Goal: Information Seeking & Learning: Learn about a topic

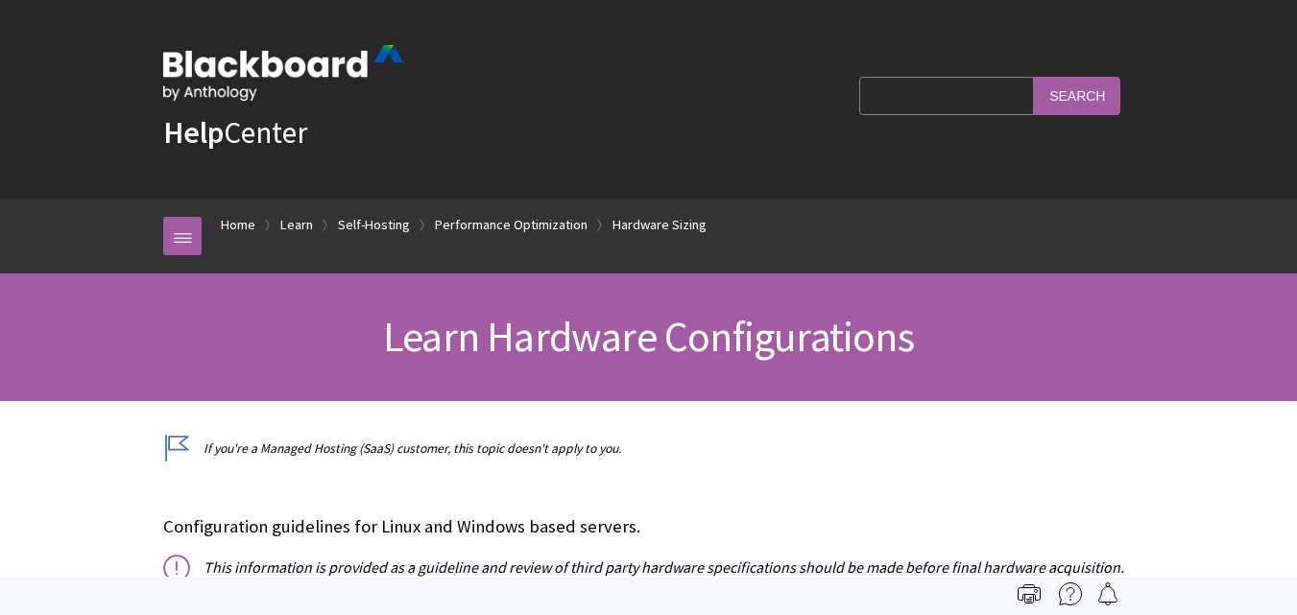
drag, startPoint x: 0, startPoint y: 0, endPoint x: 95, endPoint y: 356, distance: 368.7
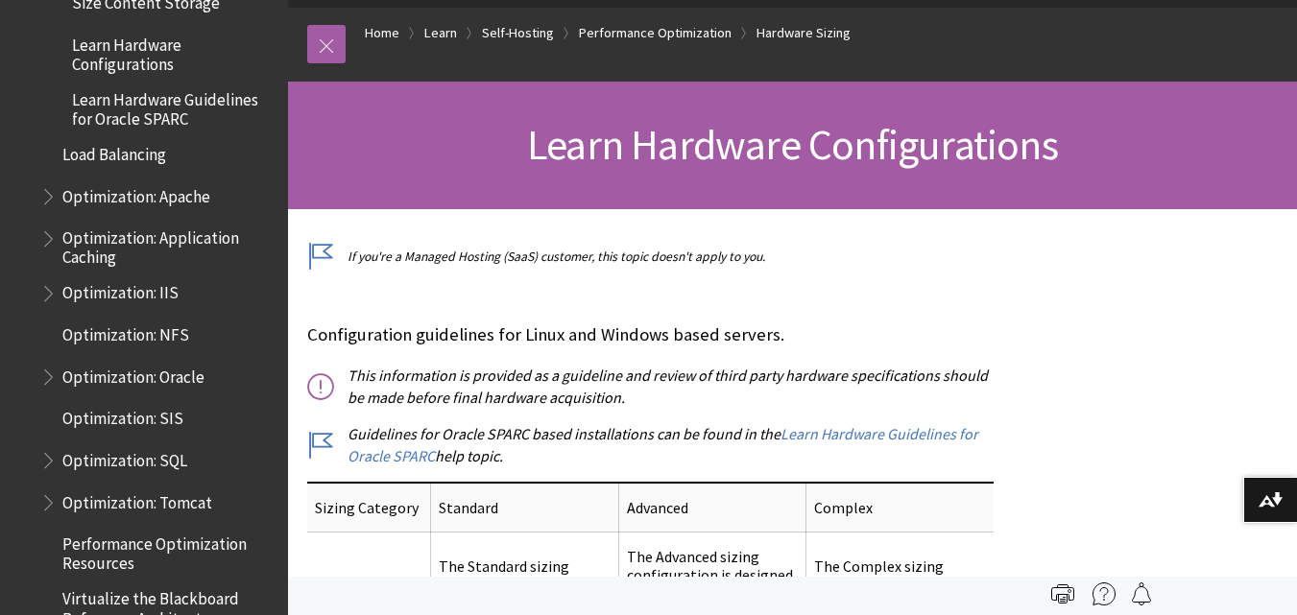
scroll to position [2797, 0]
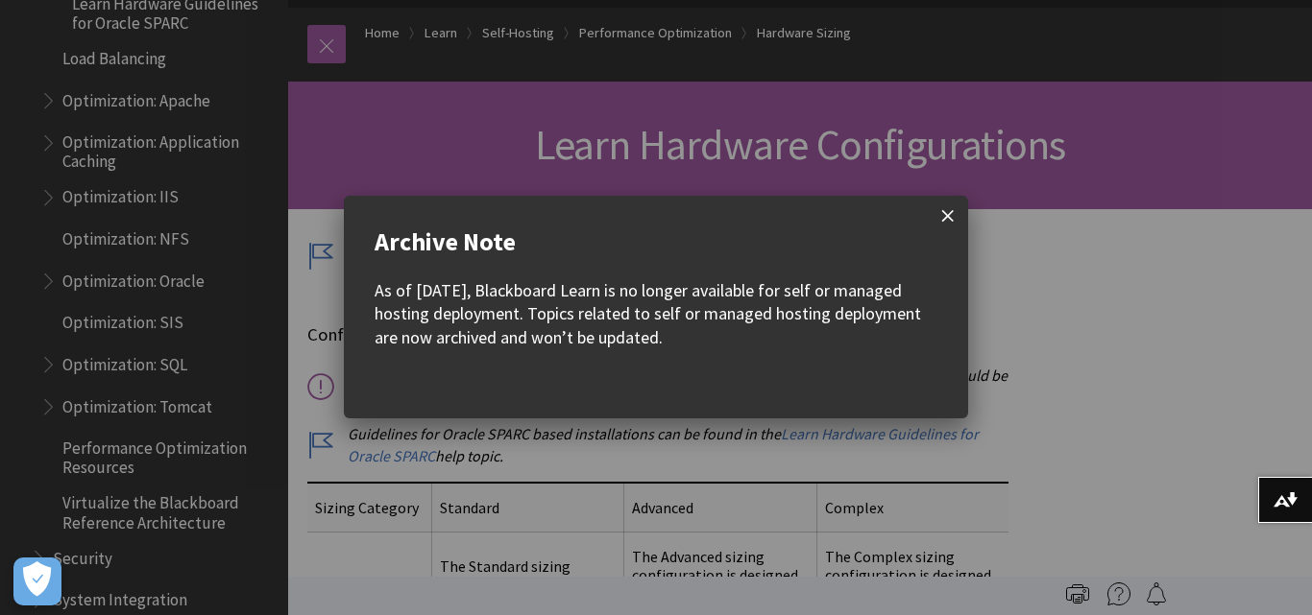
click at [952, 213] on span at bounding box center [947, 216] width 40 height 40
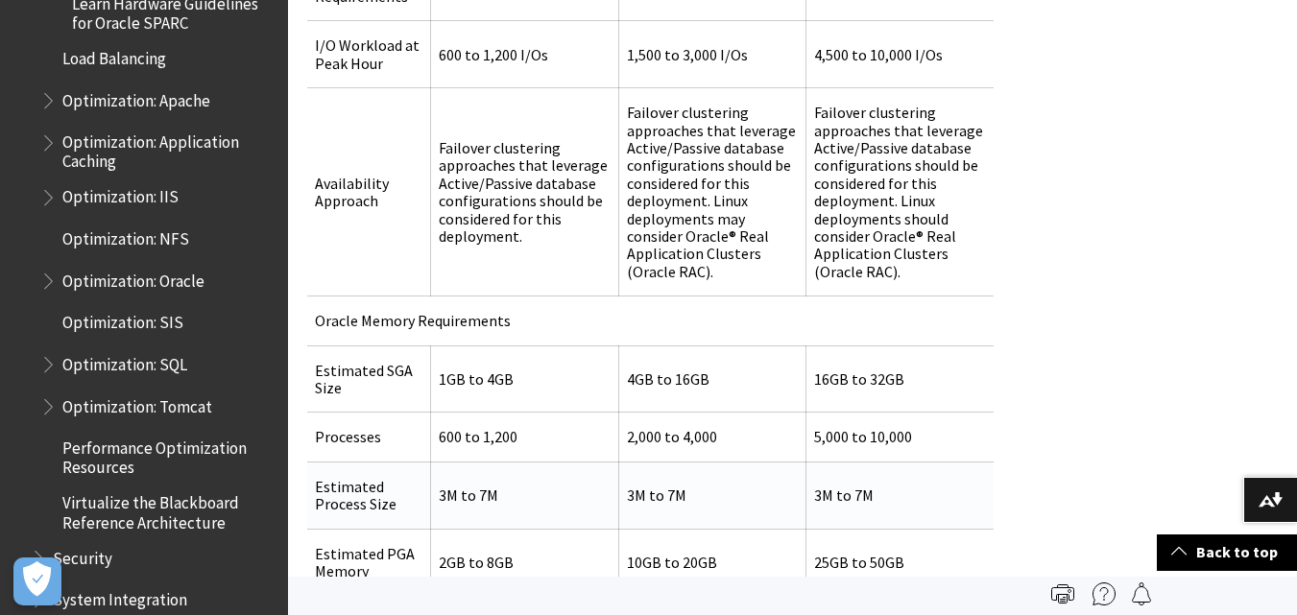
scroll to position [2880, 0]
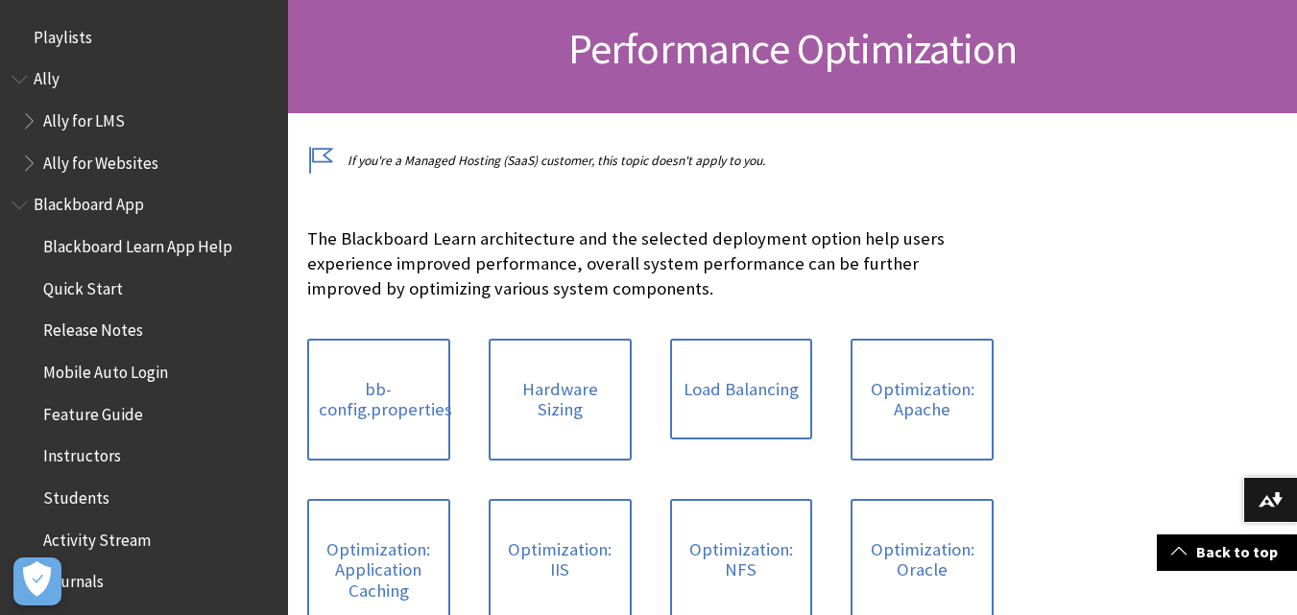
scroll to position [2449, 0]
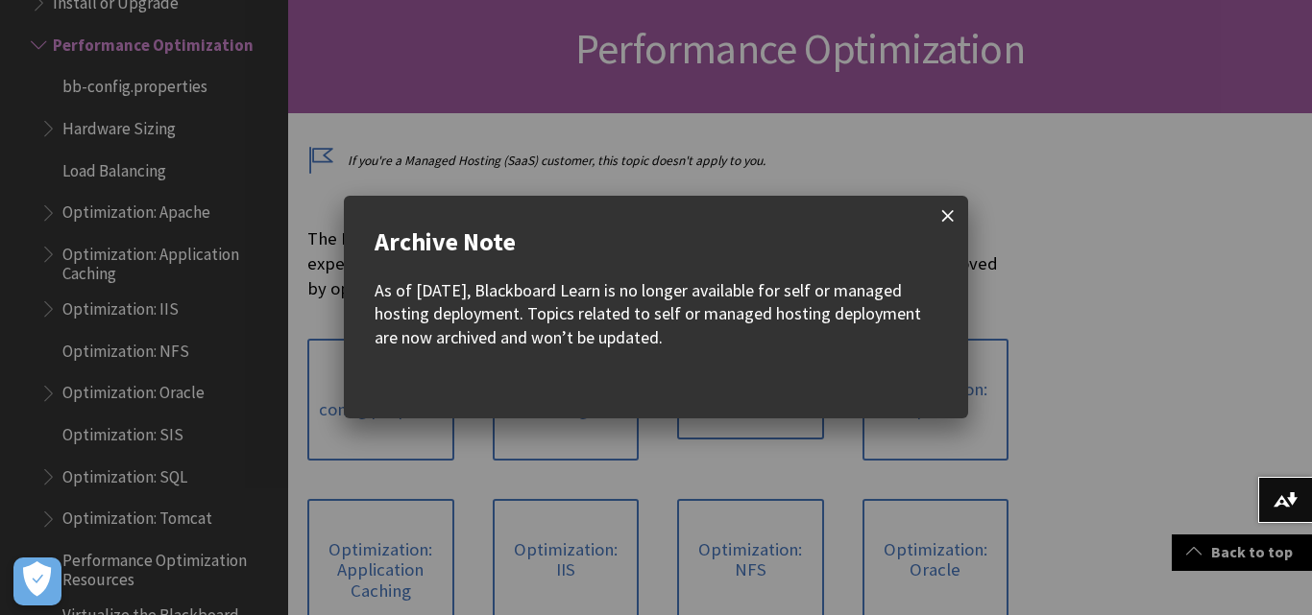
click at [955, 215] on span at bounding box center [947, 216] width 40 height 40
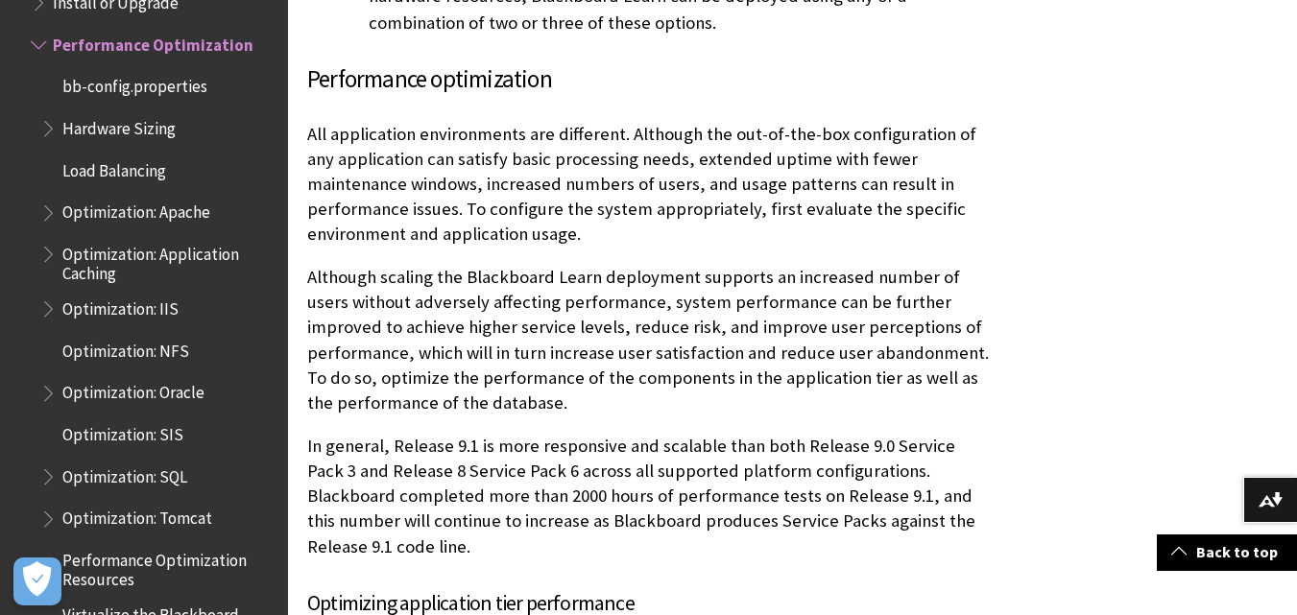
scroll to position [3537, 0]
